Goal: Information Seeking & Learning: Check status

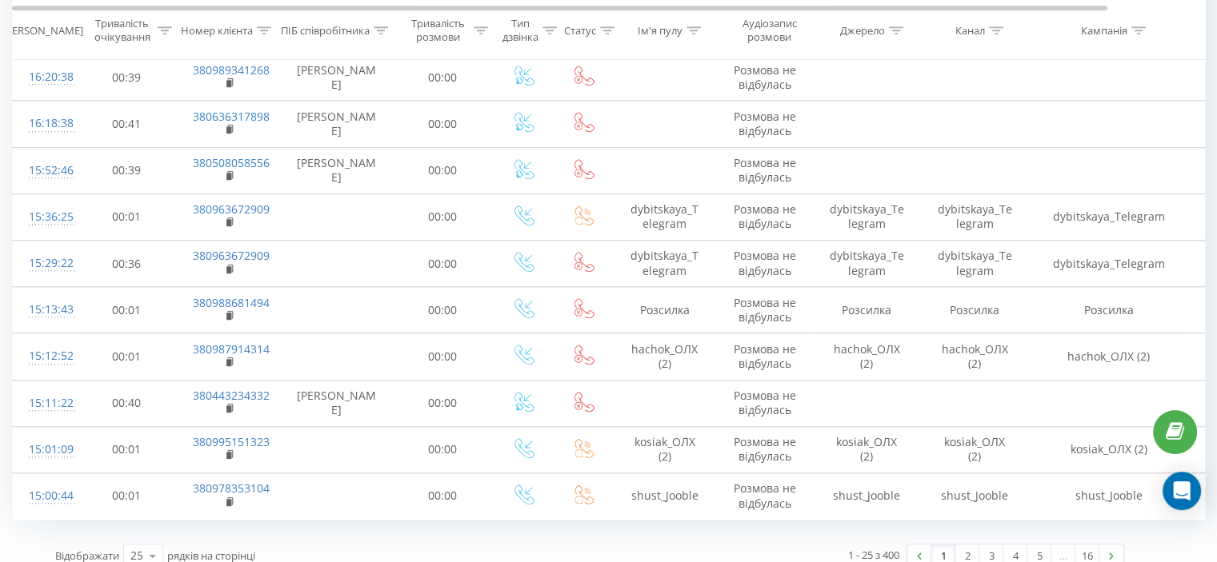
scroll to position [1440, 0]
